Goal: Information Seeking & Learning: Learn about a topic

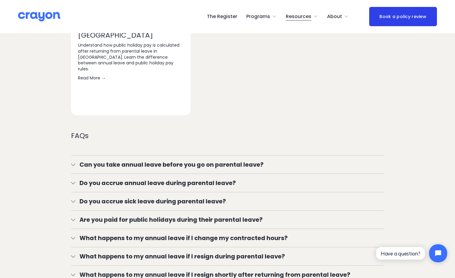
scroll to position [903, 0]
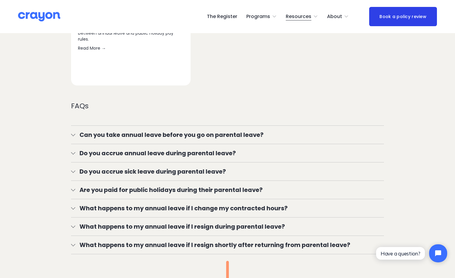
click at [74, 155] on div at bounding box center [73, 153] width 4 height 4
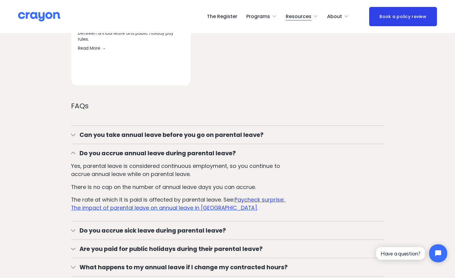
click at [75, 137] on div at bounding box center [73, 135] width 4 height 4
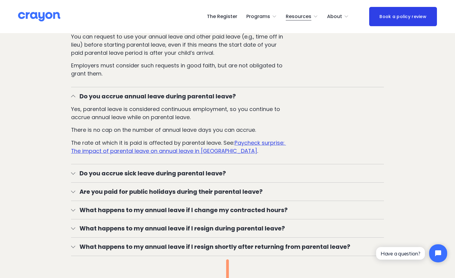
scroll to position [1023, 0]
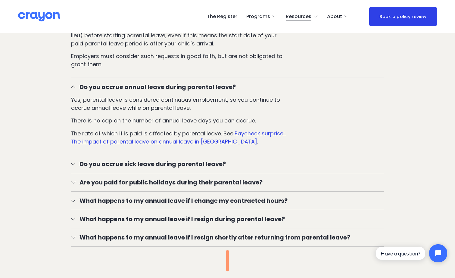
click at [73, 173] on button "Do you accrue sick leave during parental leave?" at bounding box center [227, 164] width 313 height 18
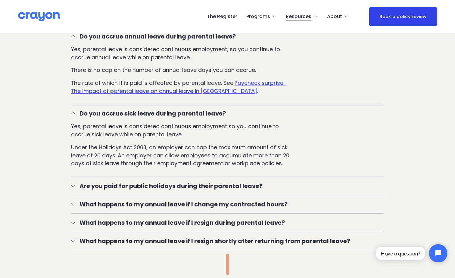
scroll to position [1084, 0]
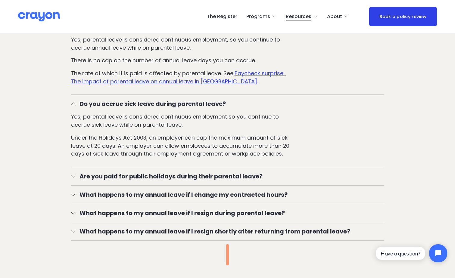
click at [78, 181] on span "Are you paid for public holidays during their parental leave?" at bounding box center [229, 176] width 309 height 9
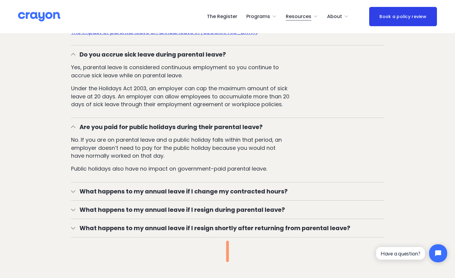
scroll to position [1144, 0]
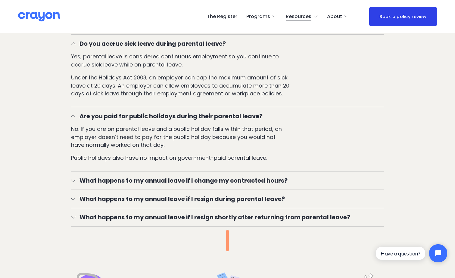
click at [75, 182] on div at bounding box center [73, 180] width 4 height 4
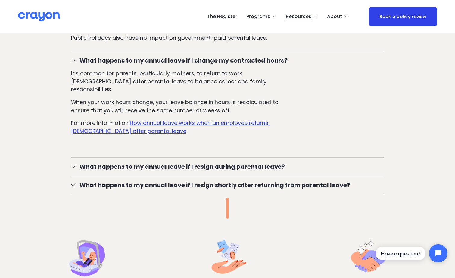
scroll to position [1264, 0]
click at [72, 186] on div at bounding box center [73, 185] width 4 height 4
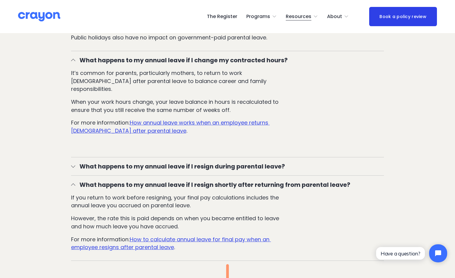
click at [168, 238] on u "How to calculate annual leave for final pay when an employee resigns after pare…" at bounding box center [171, 244] width 200 height 16
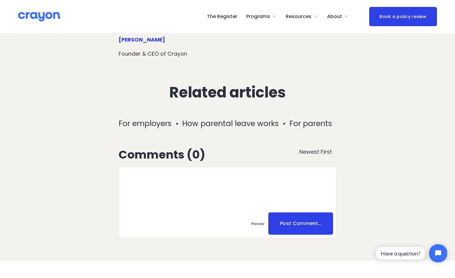
scroll to position [1204, 0]
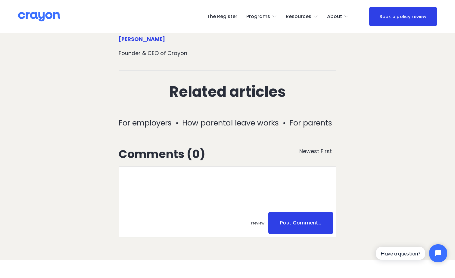
click at [0, 0] on span "Parent Hub" at bounding box center [0, 0] width 0 height 0
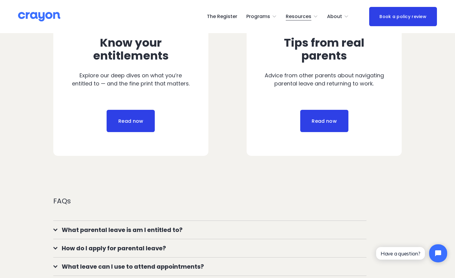
scroll to position [331, 0]
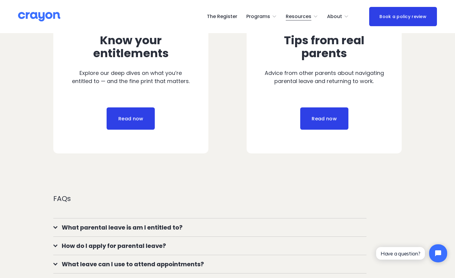
click at [141, 125] on link "Read now" at bounding box center [131, 118] width 48 height 22
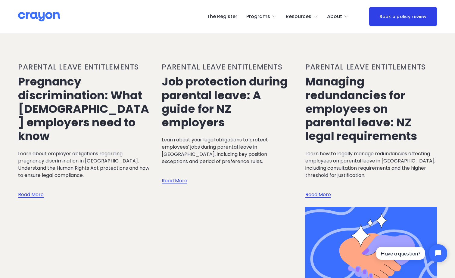
scroll to position [933, 0]
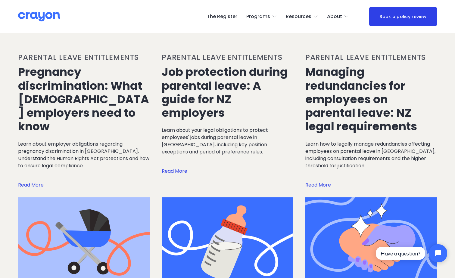
click at [324, 169] on link "Read More" at bounding box center [318, 179] width 26 height 20
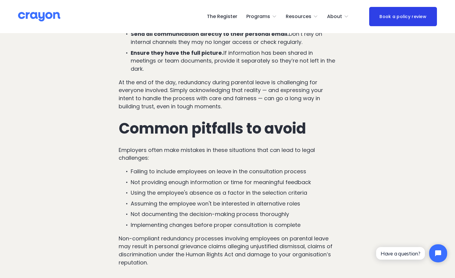
scroll to position [1294, 0]
